Goal: Task Accomplishment & Management: Manage account settings

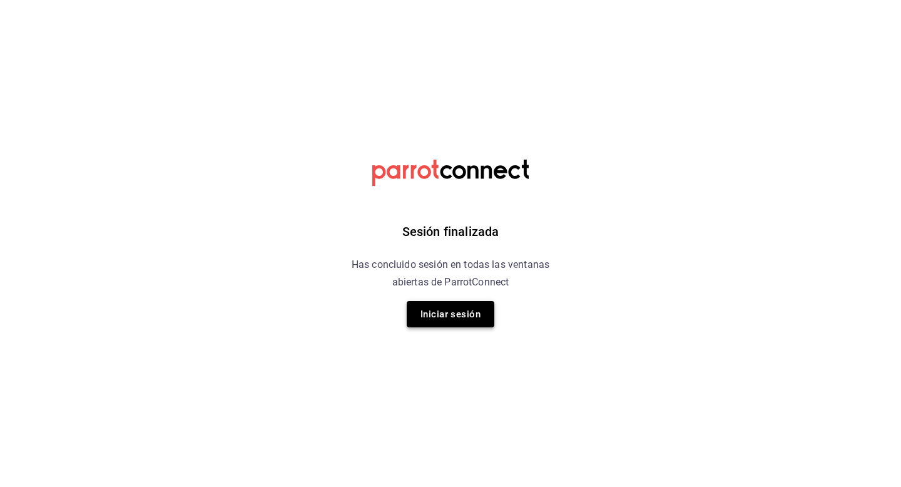
click at [467, 314] on button "Iniciar sesión" at bounding box center [451, 314] width 88 height 26
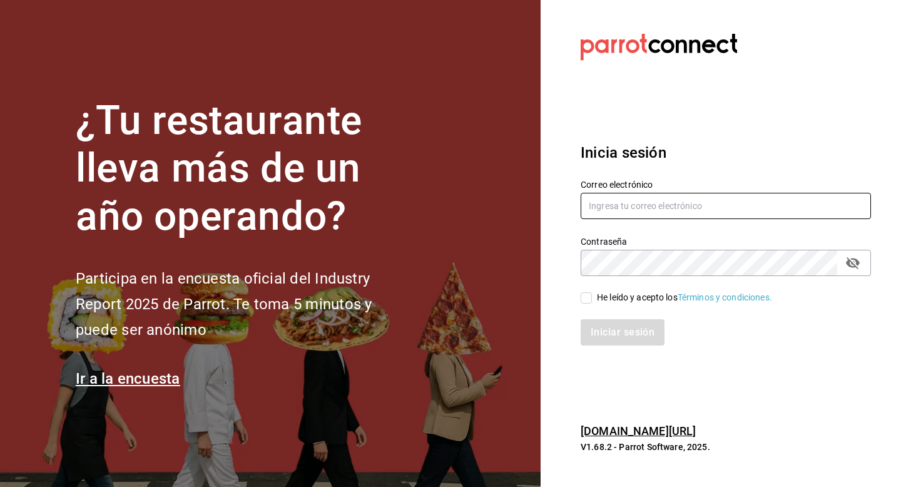
click at [664, 215] on input "text" at bounding box center [725, 206] width 290 height 26
type input "[EMAIL_ADDRESS][DOMAIN_NAME]"
click at [856, 260] on icon "passwordField" at bounding box center [853, 263] width 14 height 12
click at [584, 298] on input "He leído y acepto los Términos y condiciones." at bounding box center [585, 297] width 11 height 11
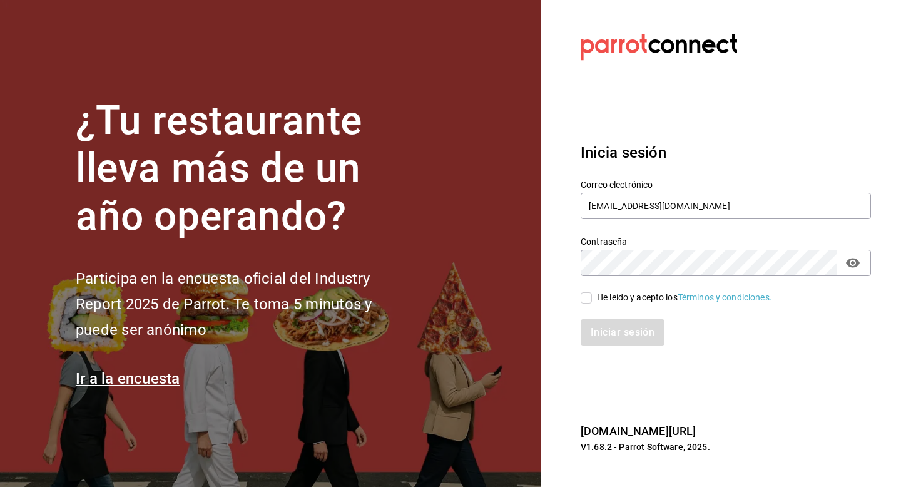
checkbox input "true"
click at [609, 334] on button "Iniciar sesión" at bounding box center [622, 332] width 85 height 26
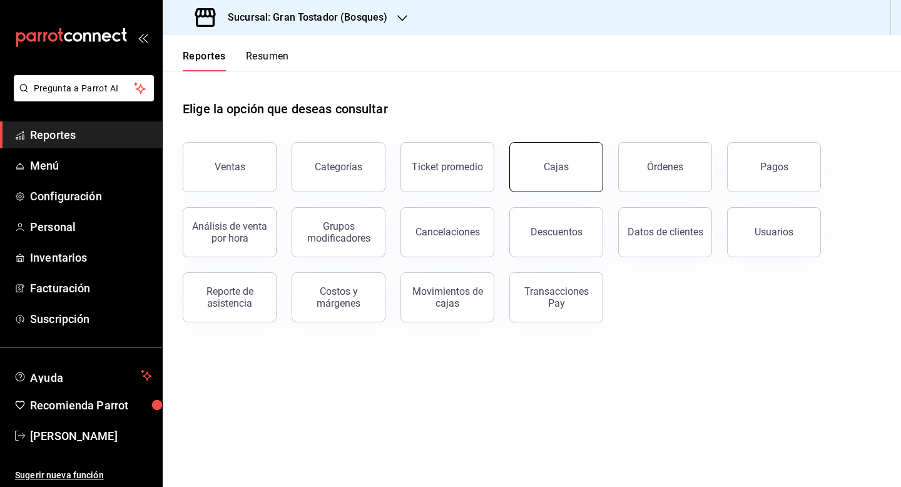
click at [555, 161] on div "Cajas" at bounding box center [555, 167] width 25 height 12
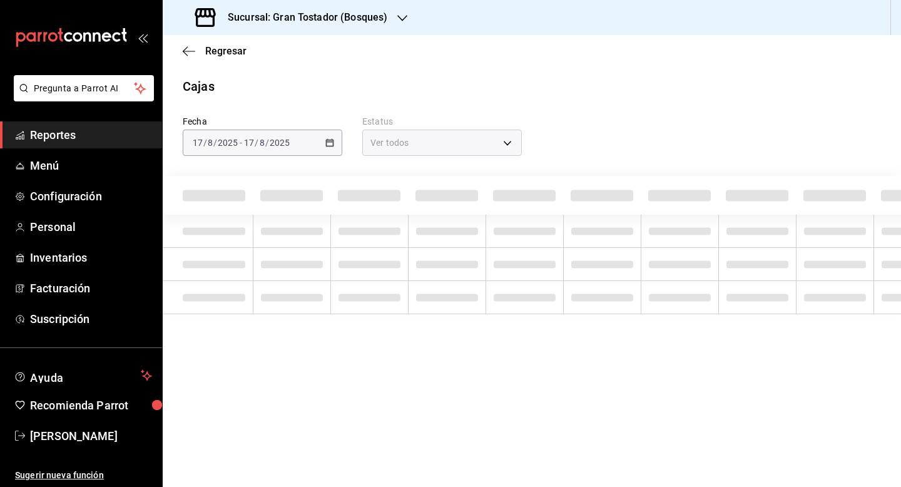
click at [397, 24] on div "Sucursal: Gran Tostador (Bosques)" at bounding box center [293, 17] width 240 height 35
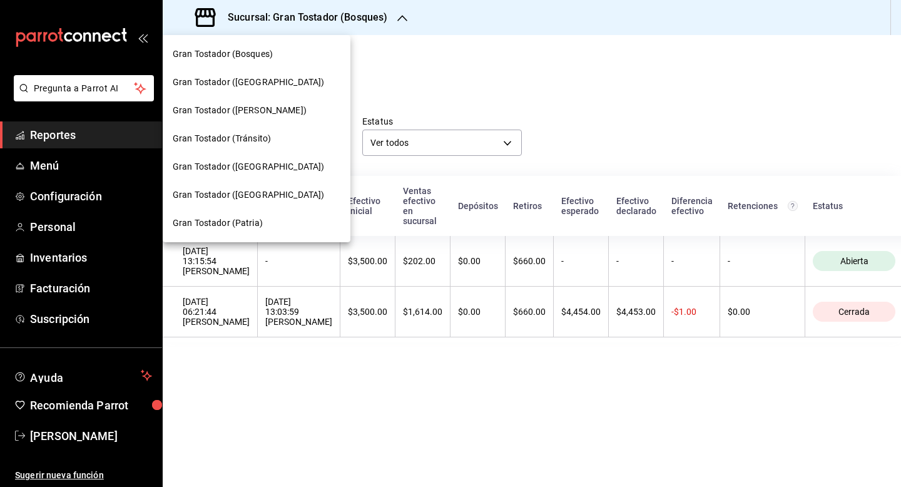
click at [256, 196] on span "Gran Tostador ([GEOGRAPHIC_DATA])" at bounding box center [248, 194] width 151 height 13
